Goal: Information Seeking & Learning: Learn about a topic

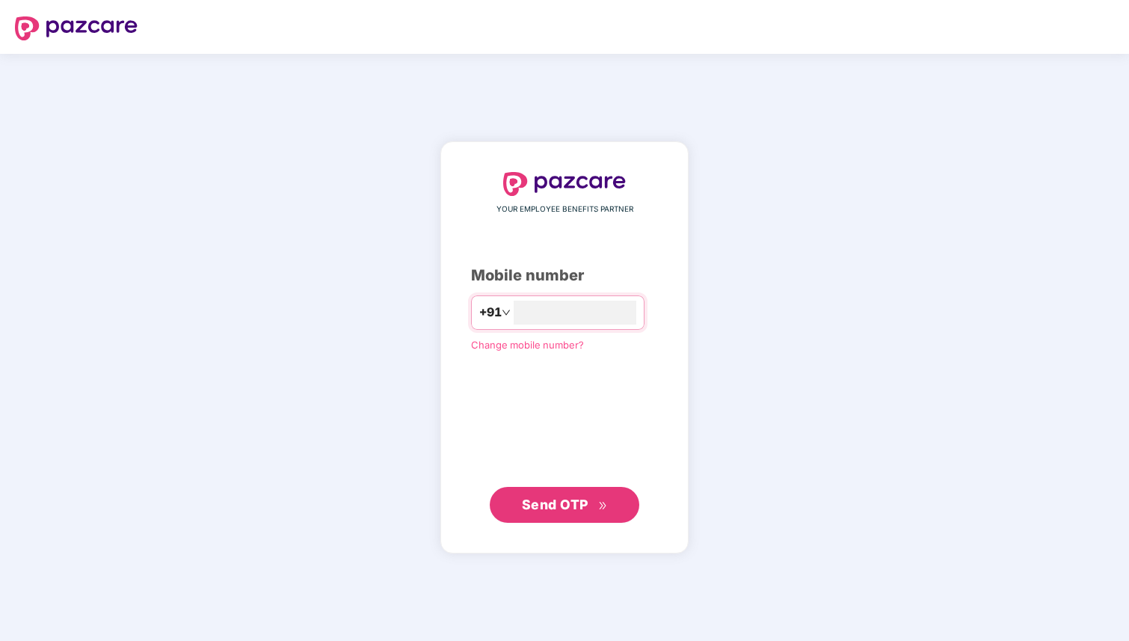
type input "**********"
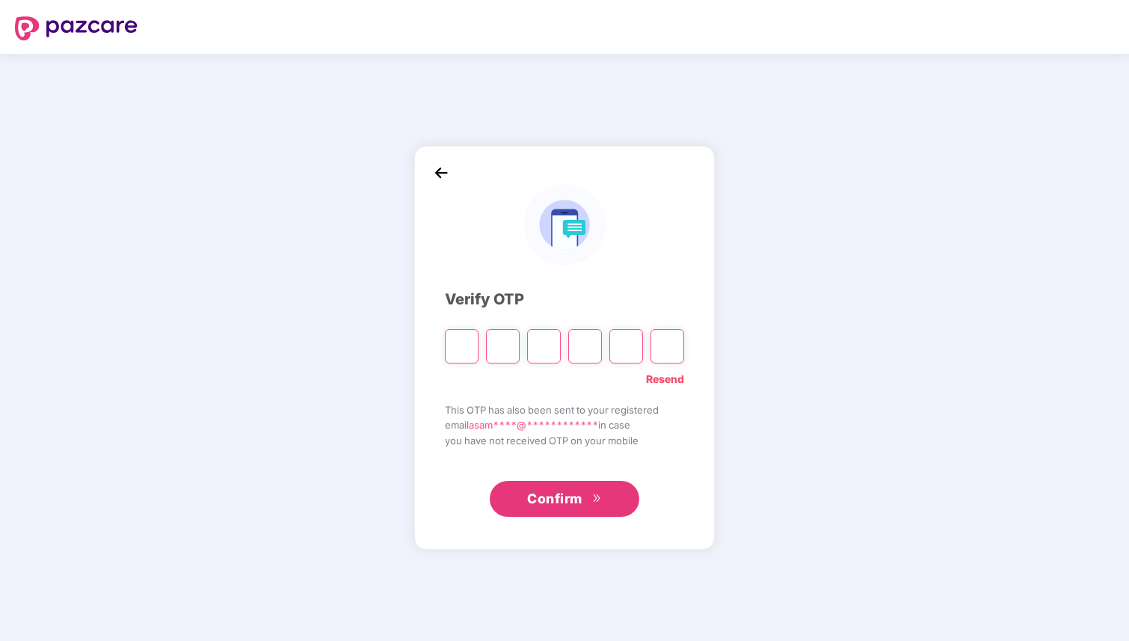
type input "*"
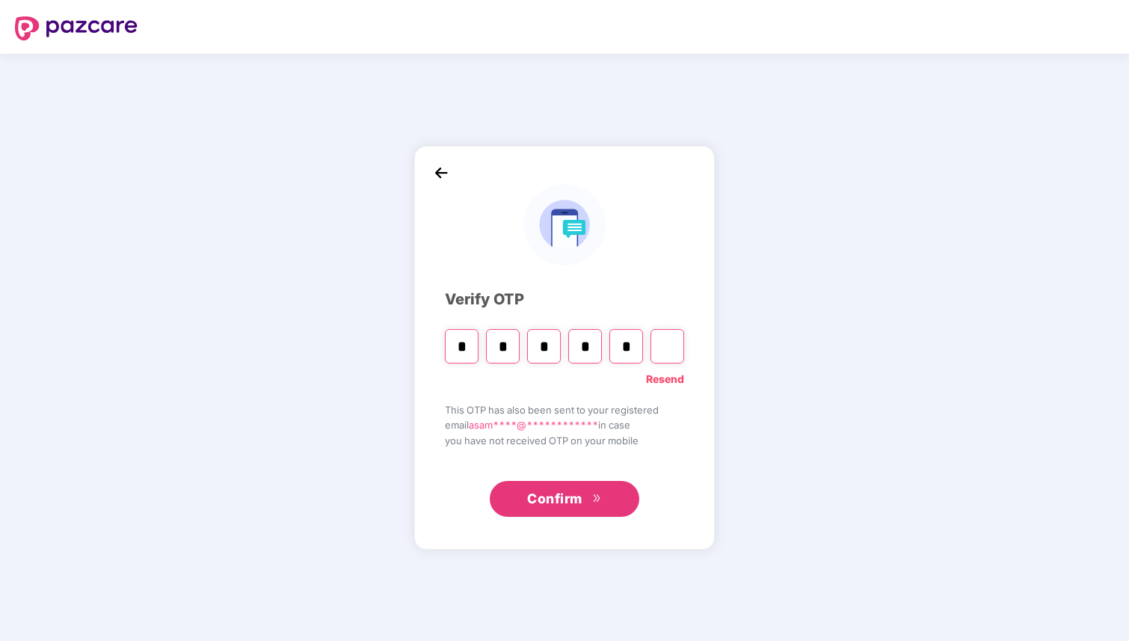
type input "*"
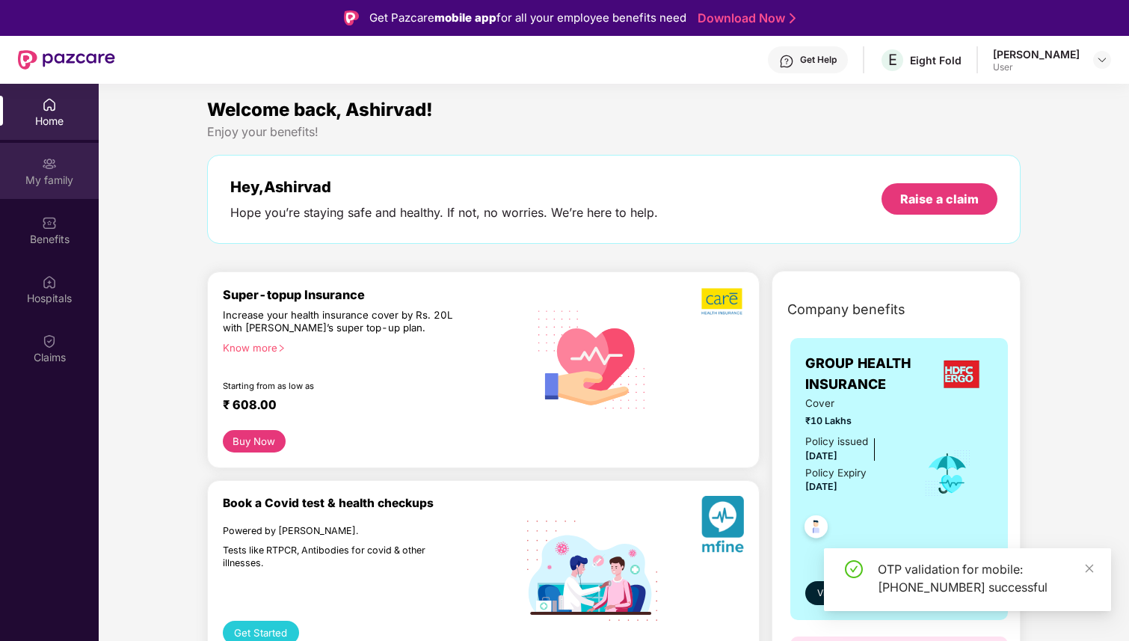
click at [38, 151] on div "My family" at bounding box center [49, 171] width 99 height 56
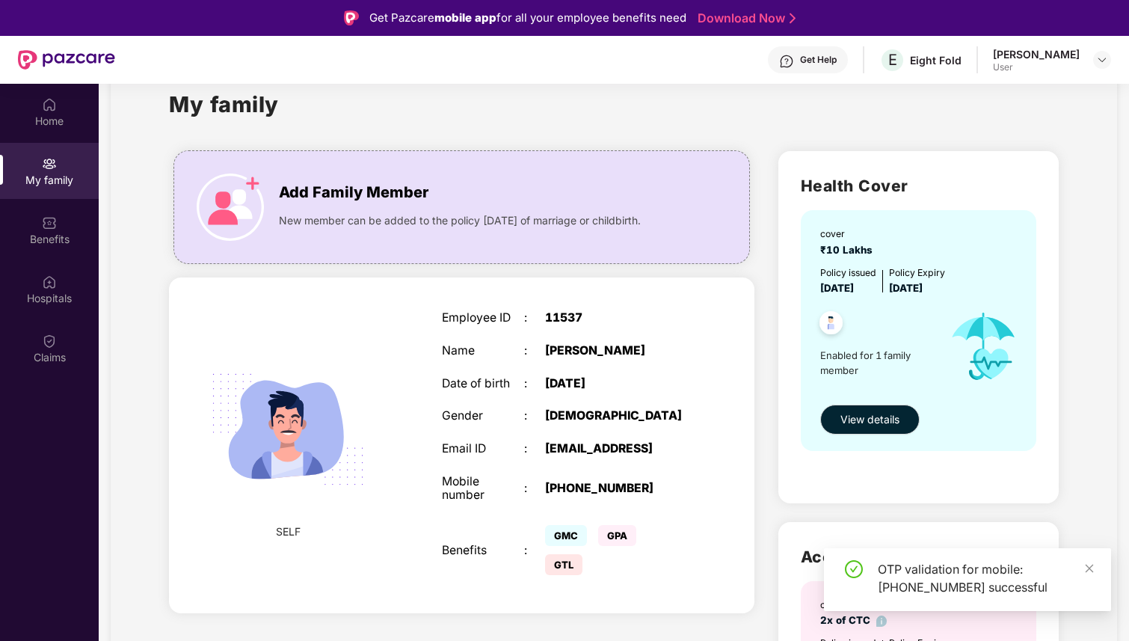
scroll to position [48, 0]
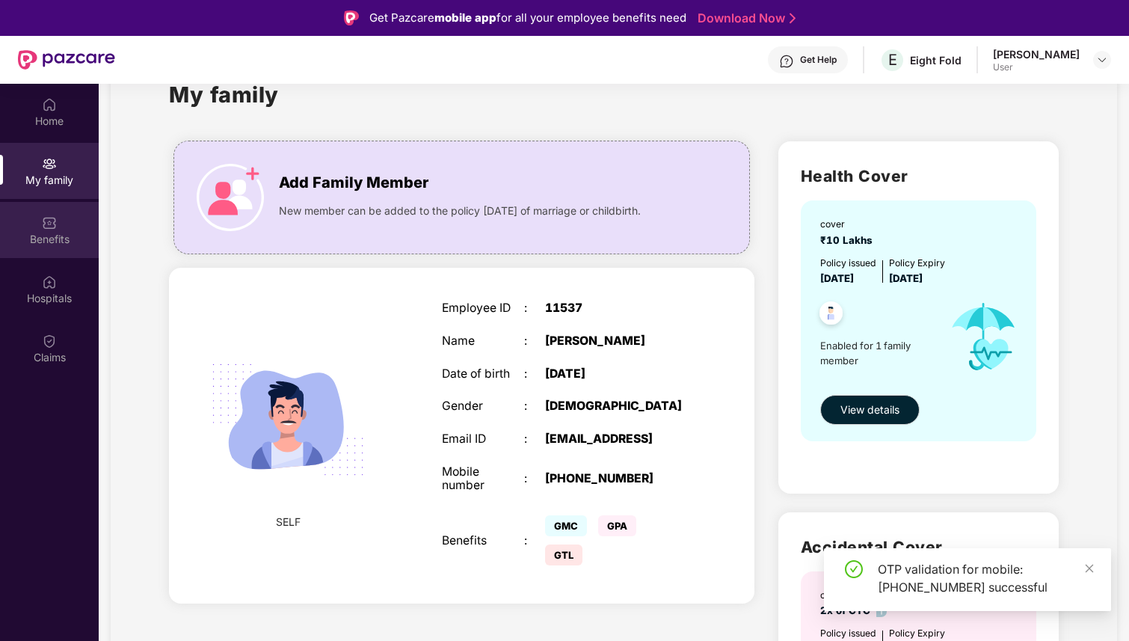
click at [76, 233] on div "Benefits" at bounding box center [49, 239] width 99 height 15
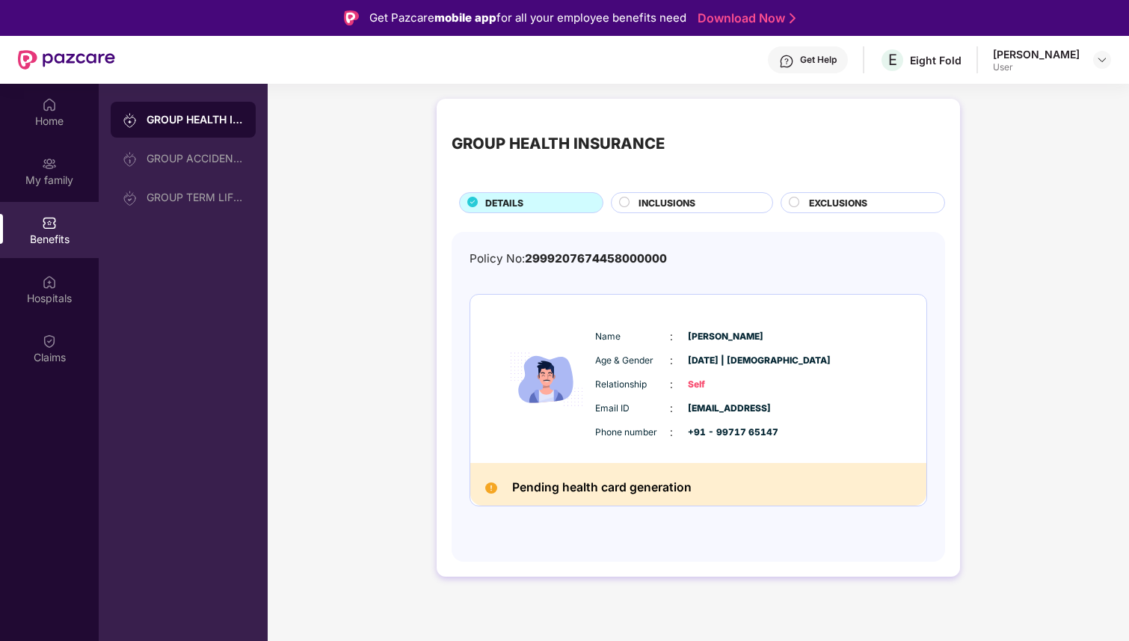
click at [687, 205] on span "INCLUSIONS" at bounding box center [667, 203] width 57 height 14
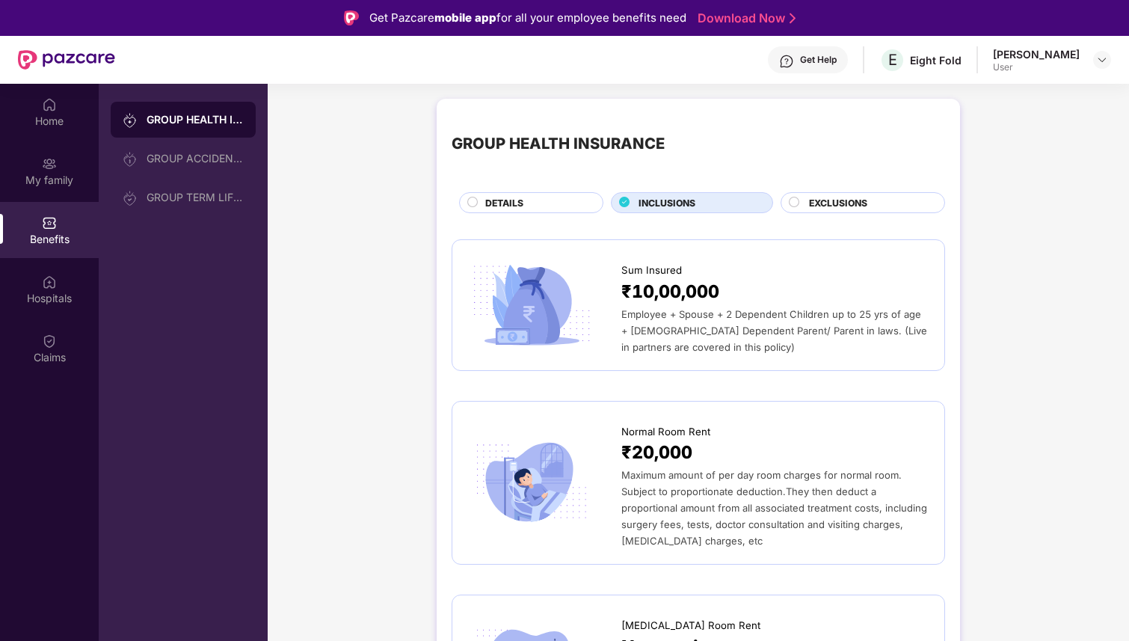
click at [845, 203] on span "EXCLUSIONS" at bounding box center [838, 203] width 58 height 14
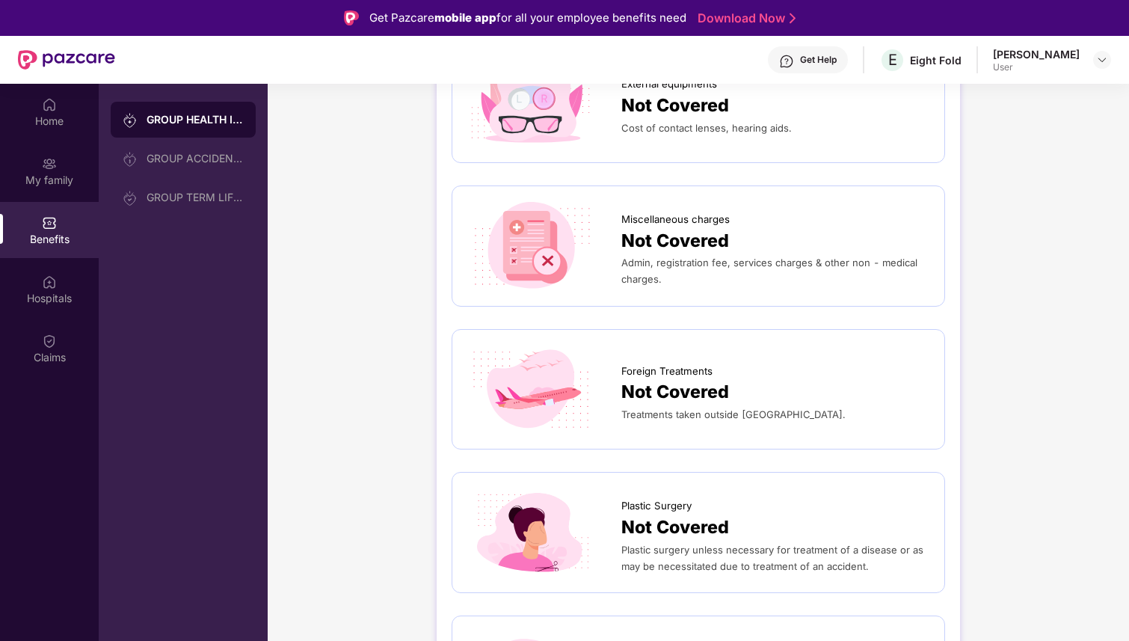
scroll to position [211, 0]
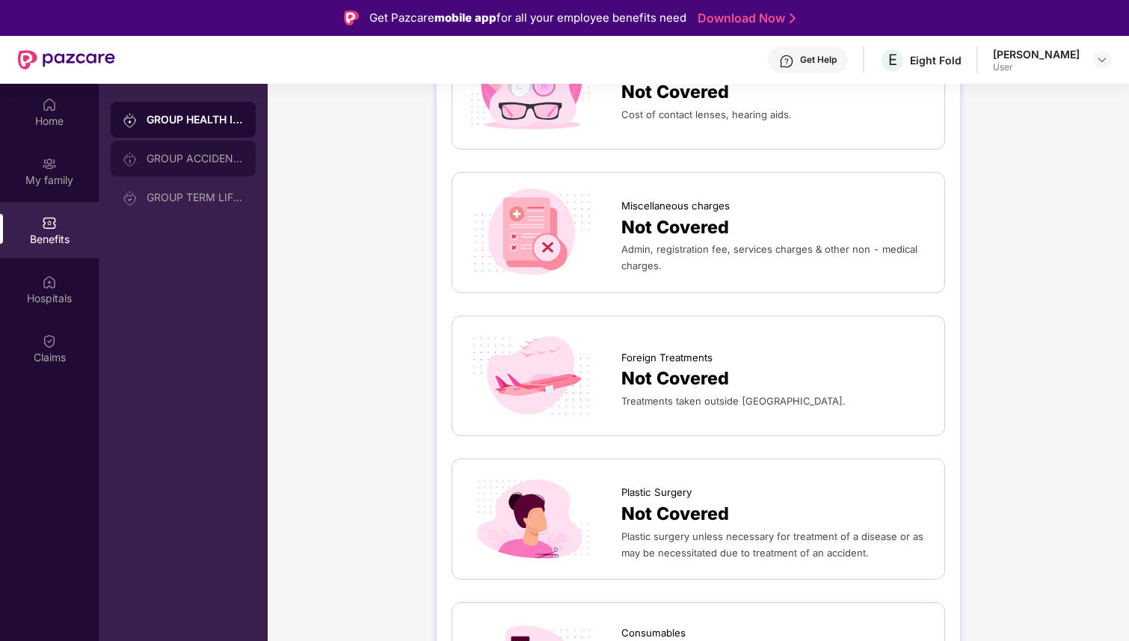
click at [214, 171] on div "GROUP ACCIDENTAL INSURANCE" at bounding box center [183, 159] width 145 height 36
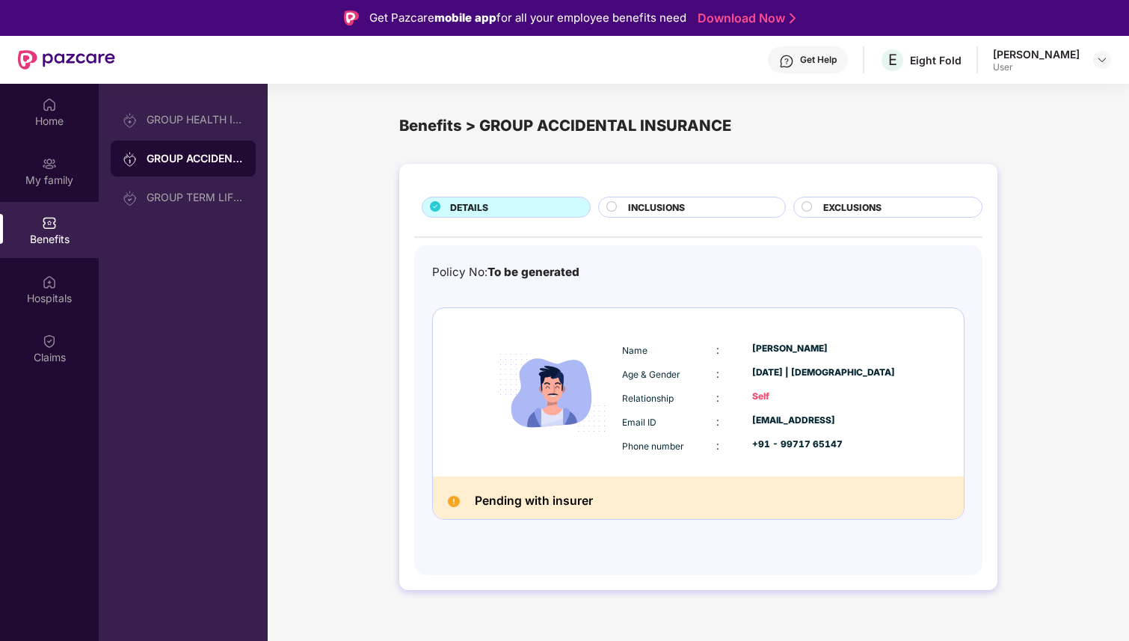
click at [822, 66] on div "Get Help" at bounding box center [808, 59] width 80 height 27
click at [65, 114] on div "Home" at bounding box center [49, 121] width 99 height 15
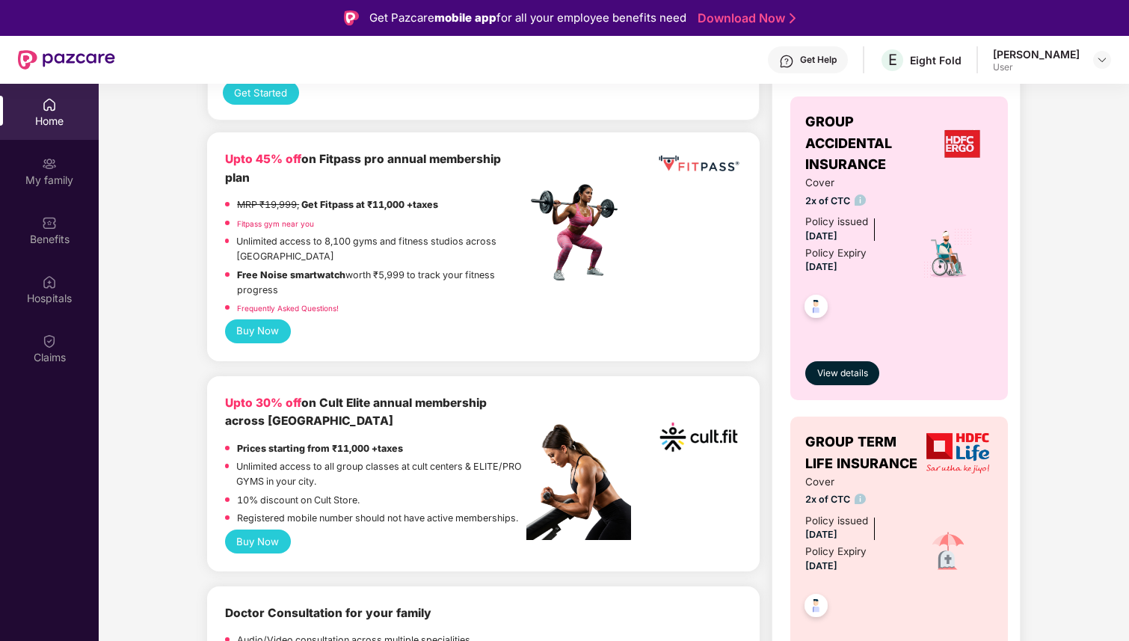
scroll to position [541, 0]
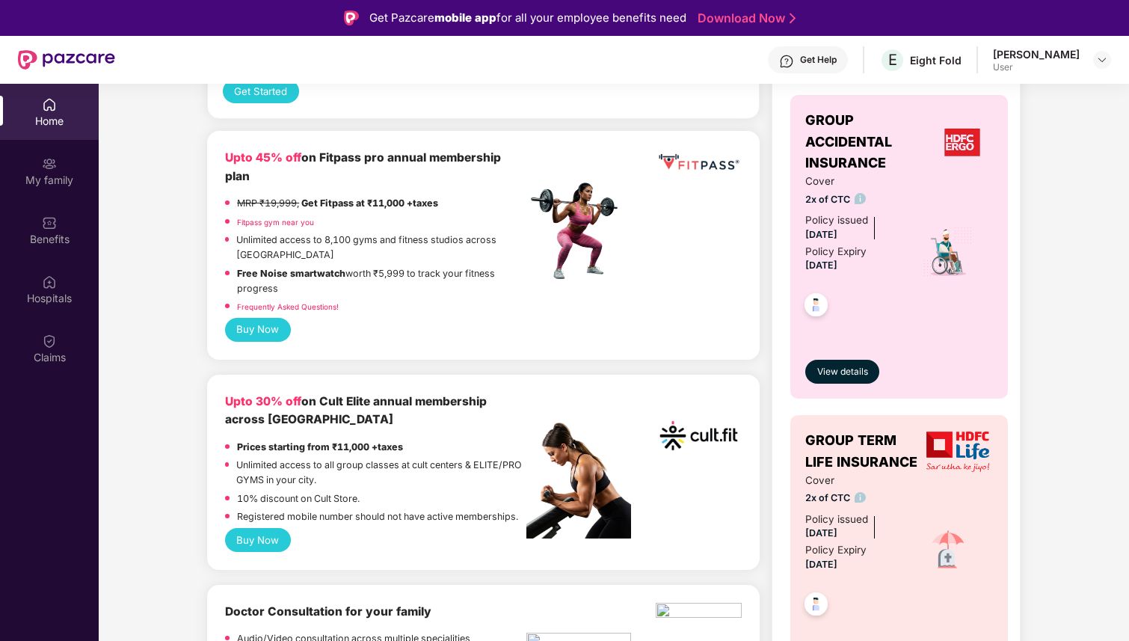
click at [264, 528] on button "Buy Now" at bounding box center [258, 540] width 66 height 24
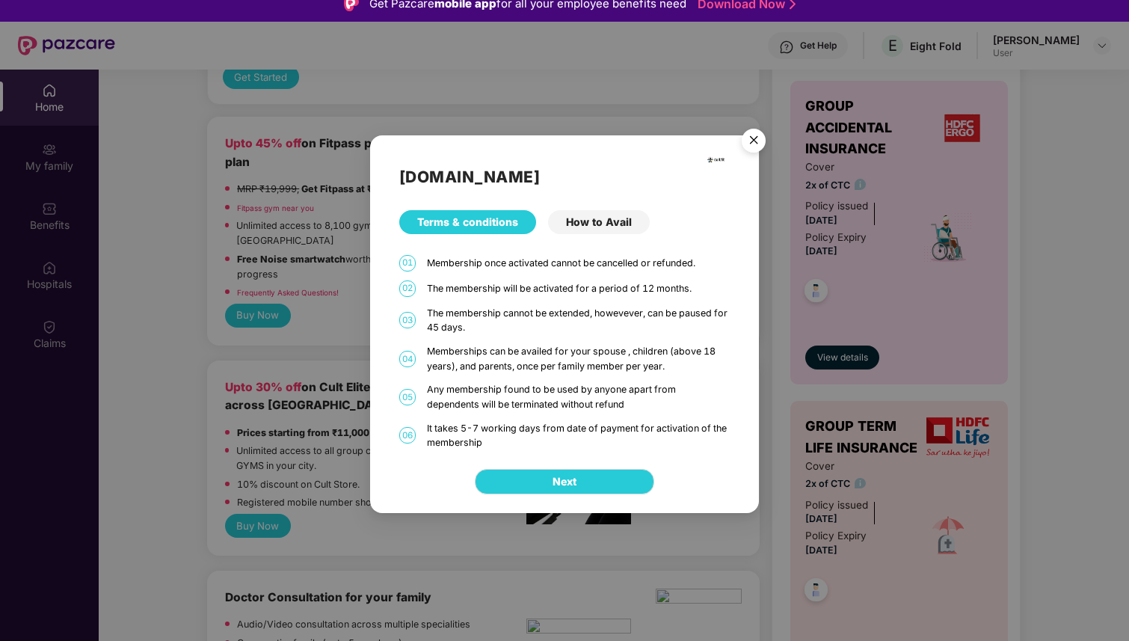
scroll to position [0, 0]
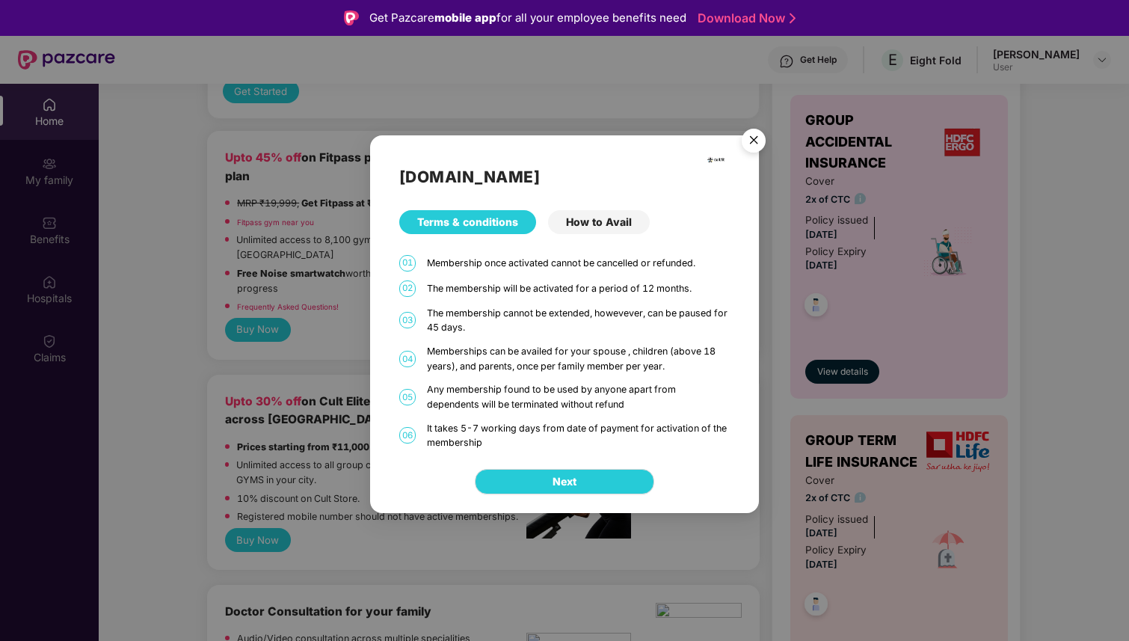
drag, startPoint x: 634, startPoint y: 222, endPoint x: 621, endPoint y: 224, distance: 13.5
click at [633, 223] on div "How to Avail" at bounding box center [599, 222] width 102 height 24
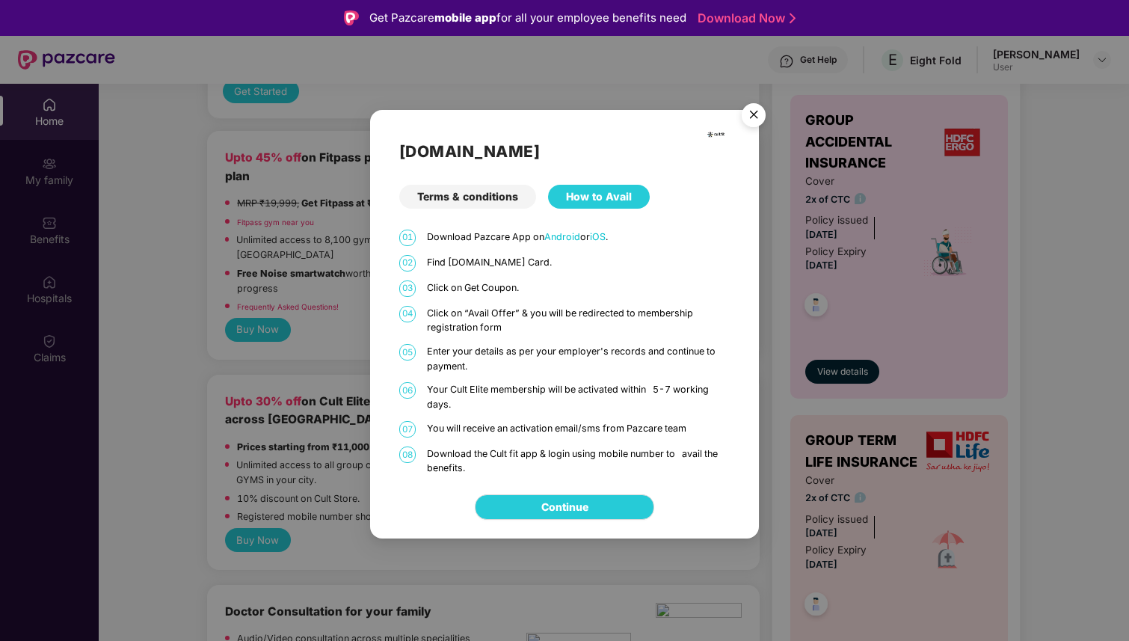
click at [742, 120] on img "Close" at bounding box center [754, 117] width 42 height 42
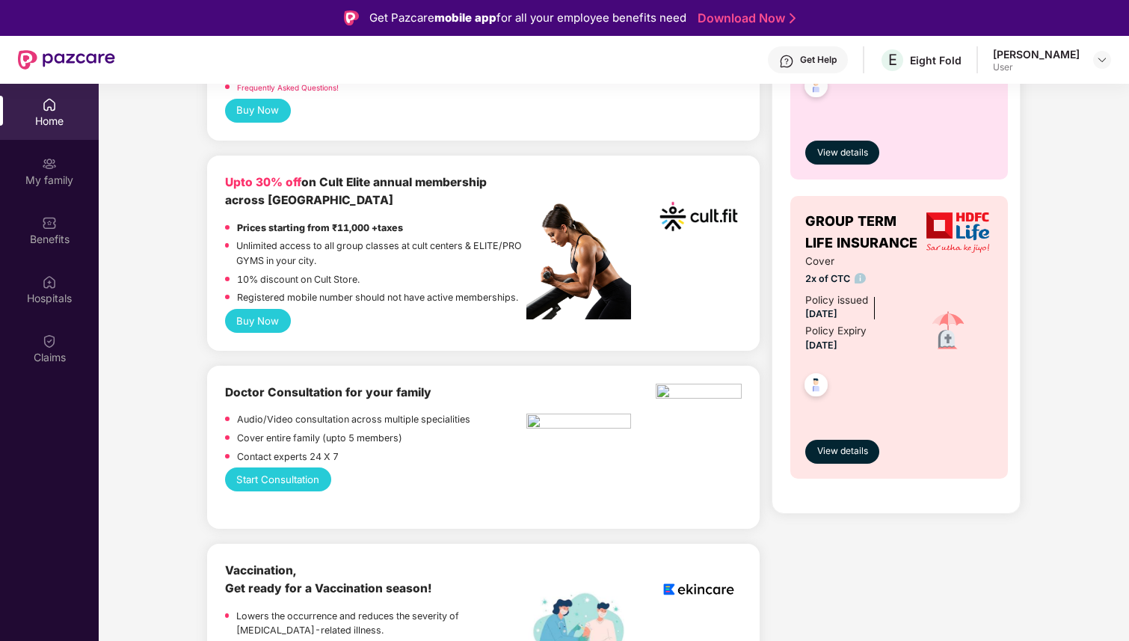
scroll to position [775, 0]
